Goal: Task Accomplishment & Management: Complete application form

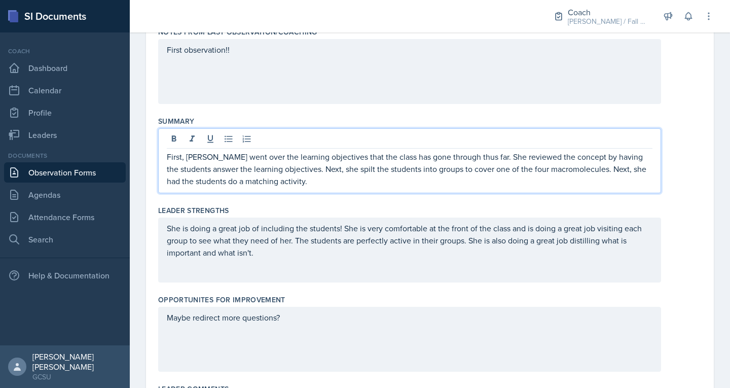
scroll to position [185, 0]
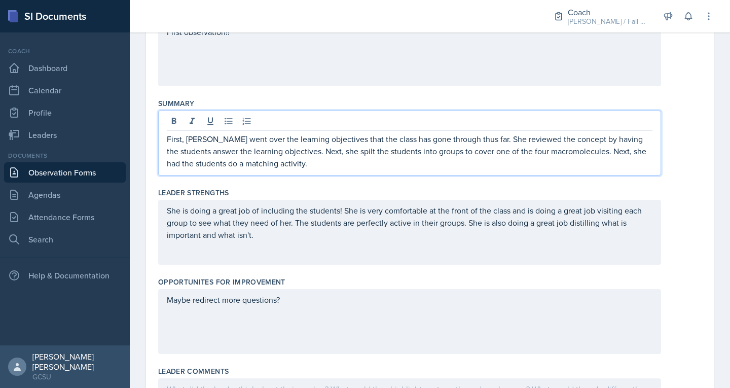
click at [315, 166] on p "First, [PERSON_NAME] went over the learning objectives that the class has gone …" at bounding box center [410, 151] width 486 height 37
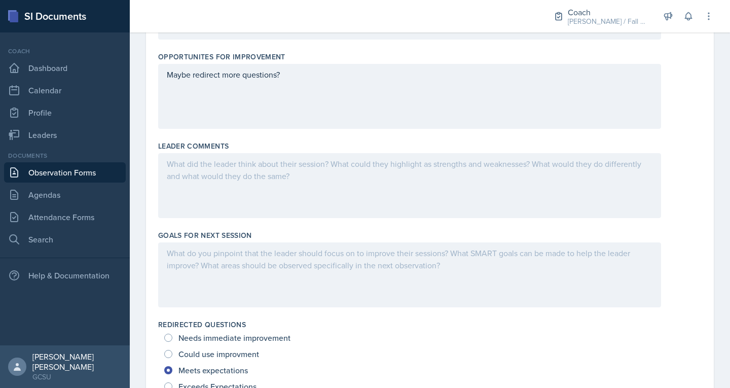
scroll to position [407, 0]
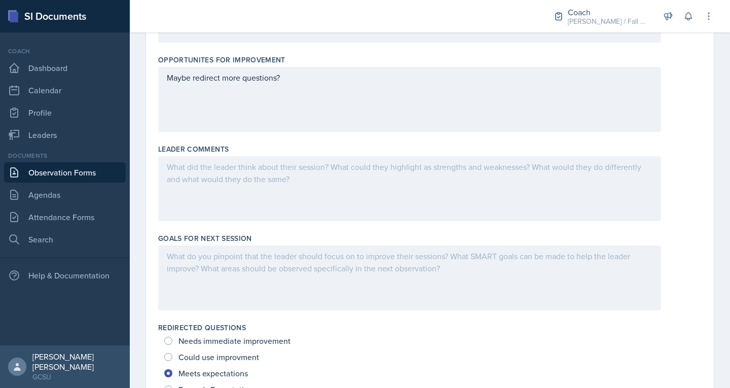
click at [327, 269] on div at bounding box center [409, 277] width 503 height 65
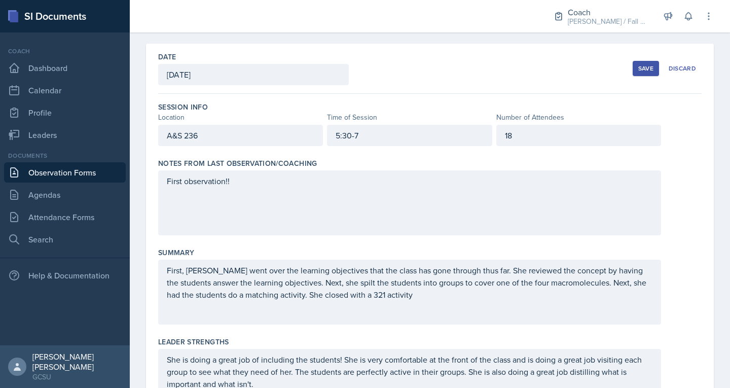
scroll to position [25, 0]
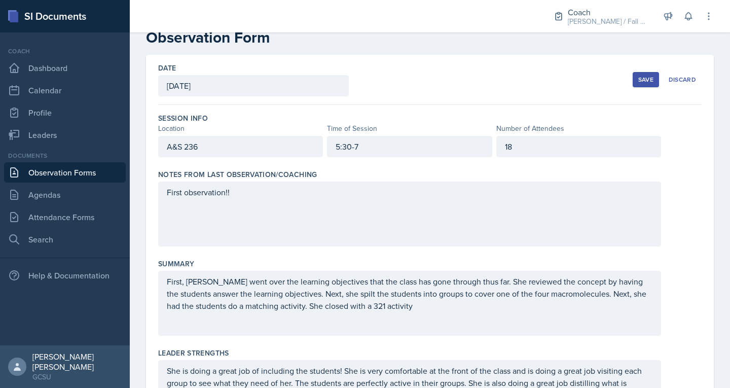
click at [633, 79] on button "Save" at bounding box center [646, 79] width 26 height 15
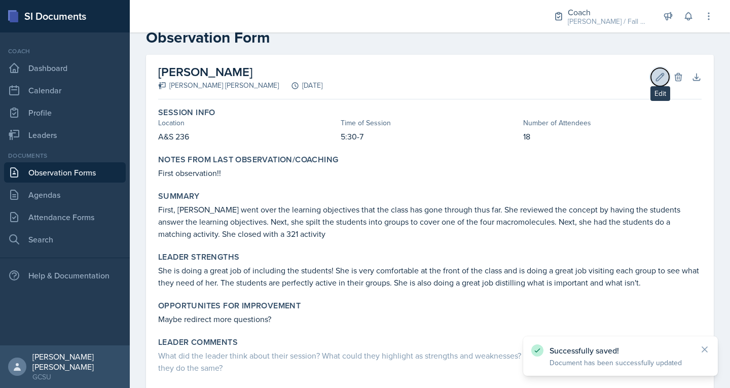
click at [655, 73] on icon at bounding box center [660, 77] width 10 height 10
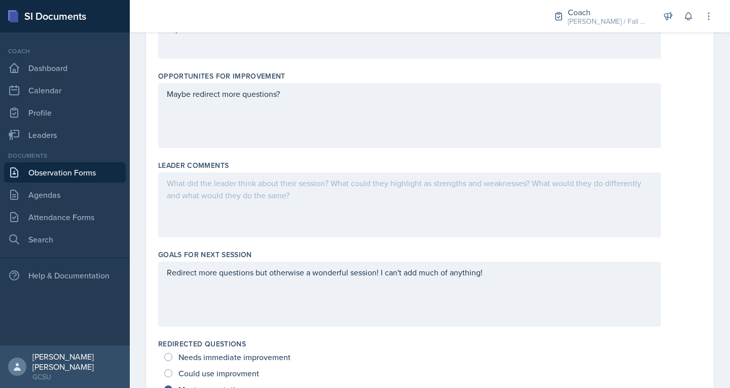
click at [339, 203] on div at bounding box center [409, 204] width 503 height 65
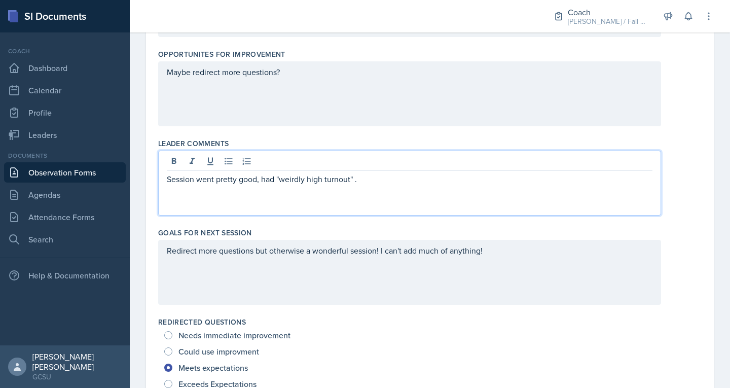
scroll to position [336, 0]
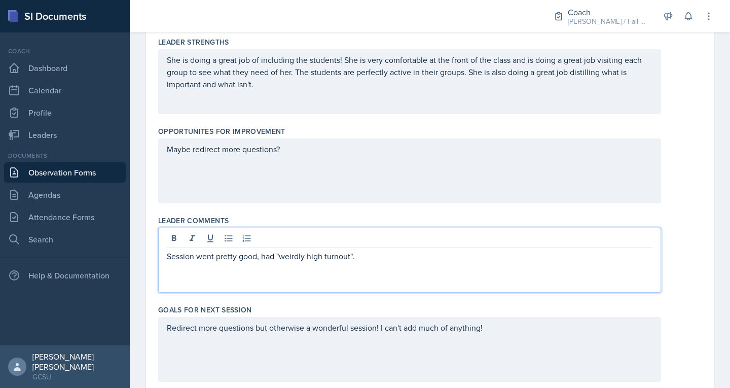
click at [370, 255] on p "Session went pretty good, had "weirdly high turnout"." at bounding box center [410, 256] width 486 height 12
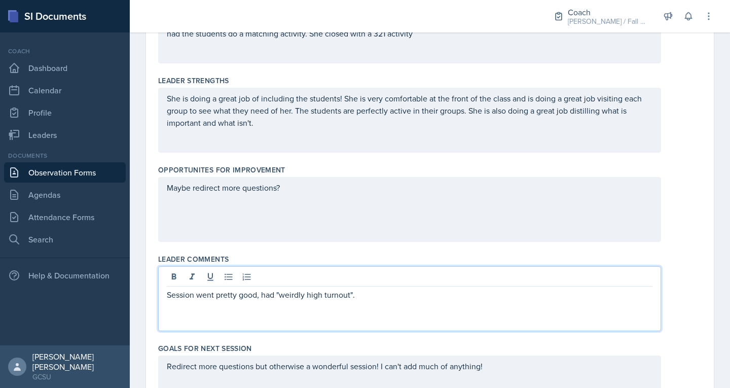
scroll to position [0, 0]
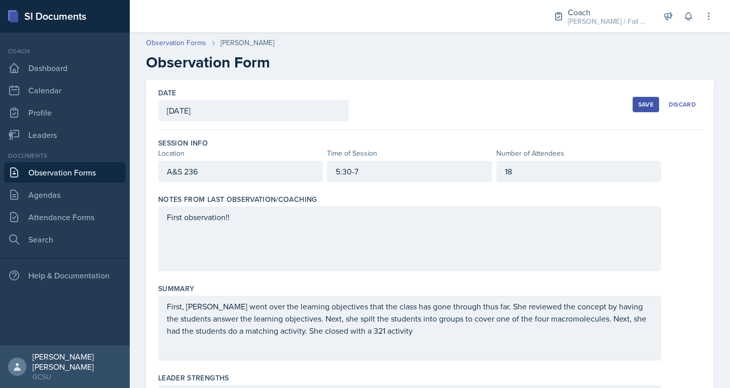
click at [633, 108] on button "Save" at bounding box center [646, 104] width 26 height 15
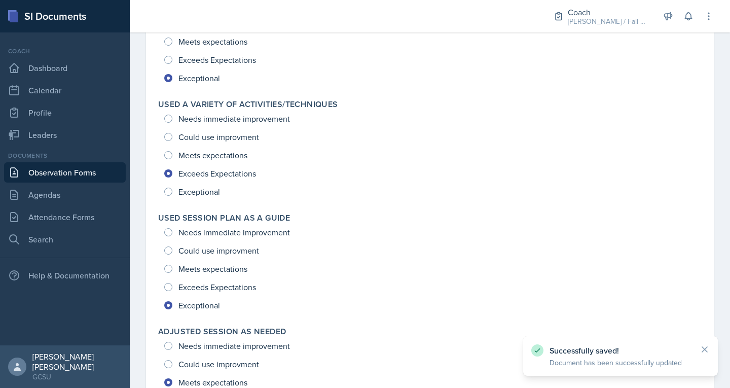
scroll to position [1354, 0]
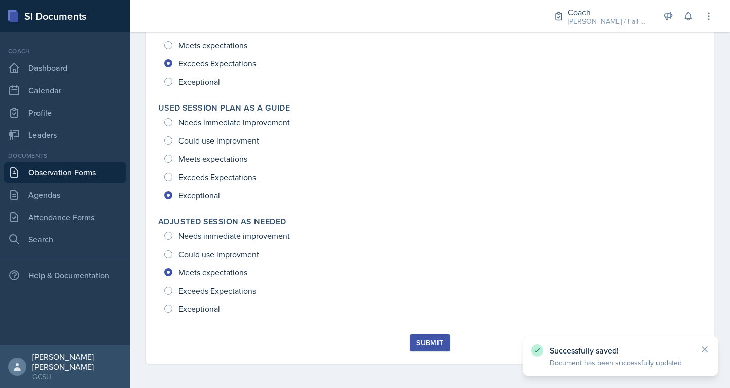
click at [425, 339] on div "Submit" at bounding box center [429, 343] width 27 height 8
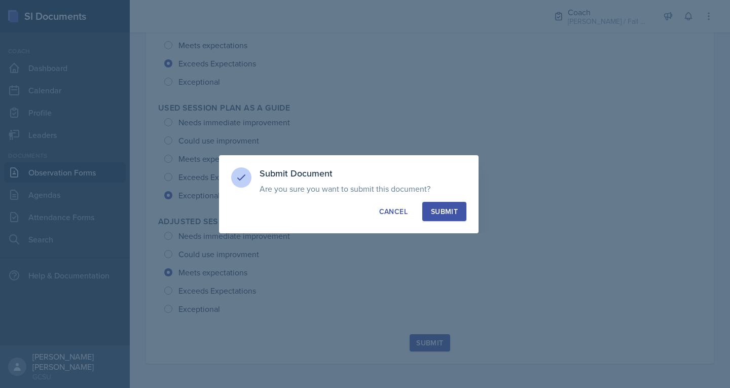
click at [454, 208] on div "Submit" at bounding box center [444, 211] width 27 height 10
radio input "true"
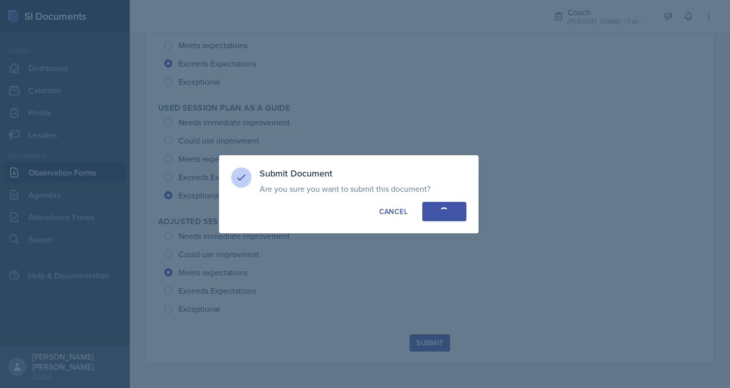
radio input "true"
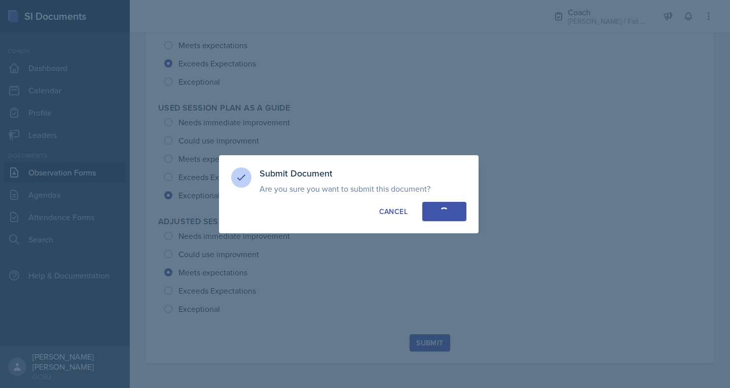
radio input "true"
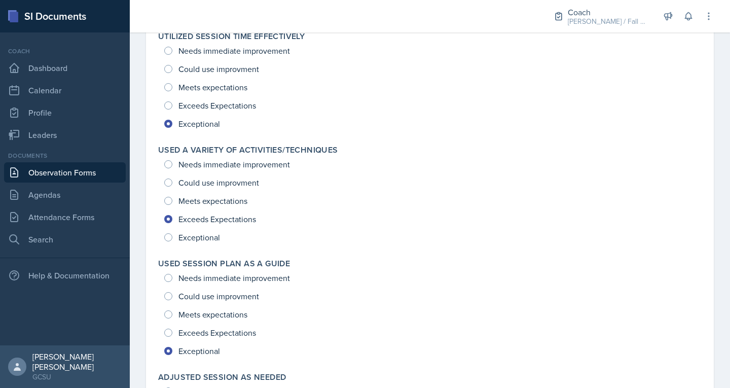
scroll to position [1325, 0]
